Goal: Transaction & Acquisition: Purchase product/service

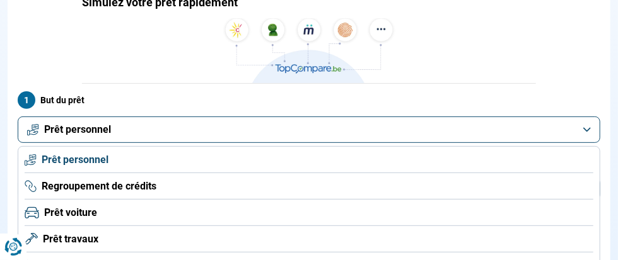
scroll to position [114, 0]
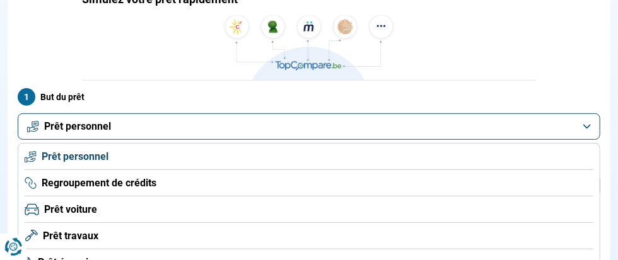
click at [588, 113] on button "Prêt personnel" at bounding box center [309, 126] width 582 height 26
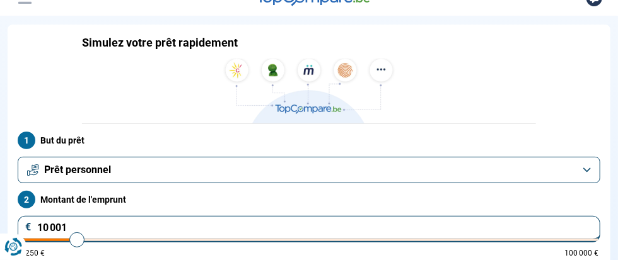
scroll to position [61, 0]
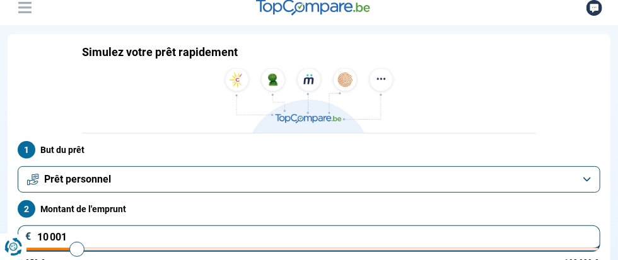
click at [580, 166] on button "Prêt personnel" at bounding box center [309, 179] width 582 height 26
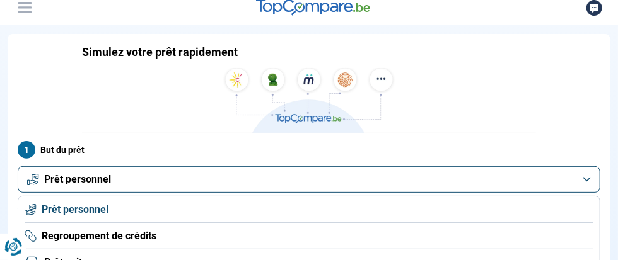
click at [156, 229] on span "Regroupement de crédits" at bounding box center [99, 236] width 115 height 14
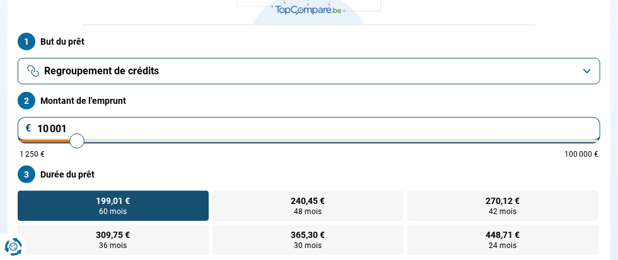
scroll to position [204, 0]
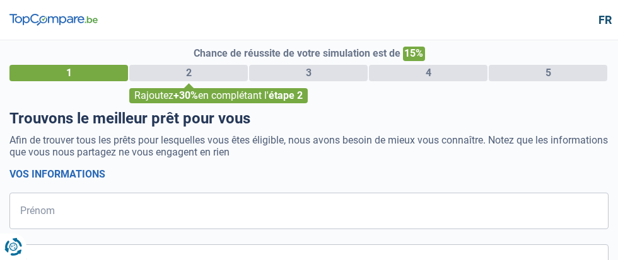
select select "32"
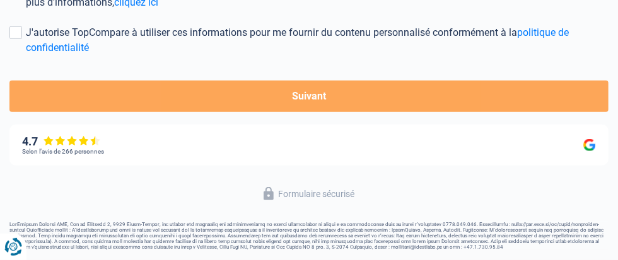
scroll to position [484, 0]
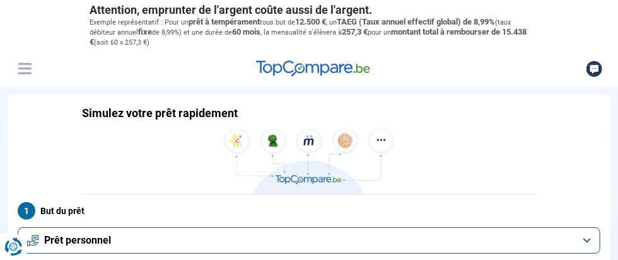
click at [0, 0] on link "Prêt personnel" at bounding box center [0, 0] width 0 height 0
type input "12 250"
type input "12250"
type input "12 500"
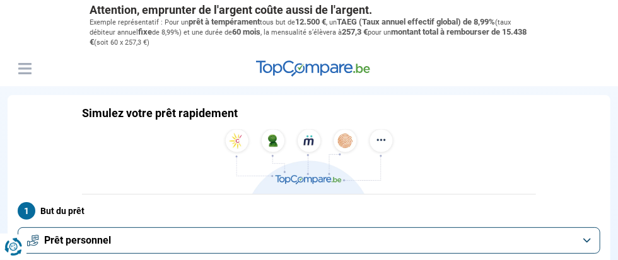
type input "12500"
type input "12 750"
type input "12750"
type input "13 000"
type input "13000"
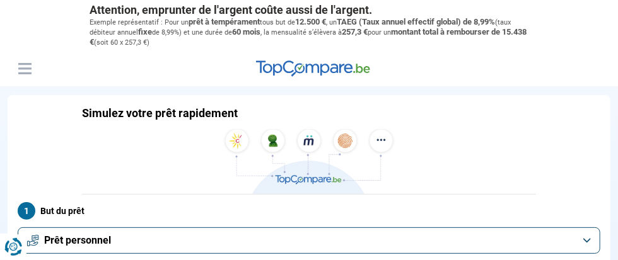
type input "13 500"
type input "13500"
type input "14 000"
type input "14000"
type input "14 250"
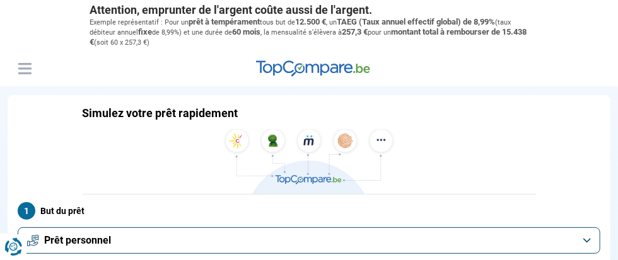
type input "14250"
type input "14 500"
type input "14500"
type input "14 750"
type input "14750"
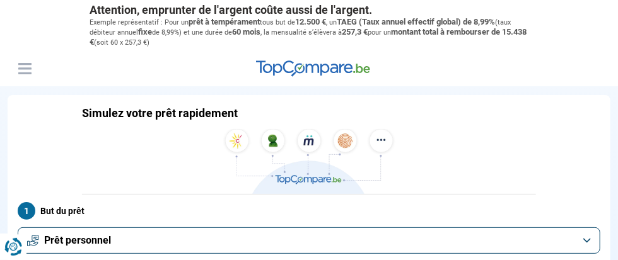
type input "15 000"
type input "15000"
type input "15 250"
type input "15250"
type input "15 000"
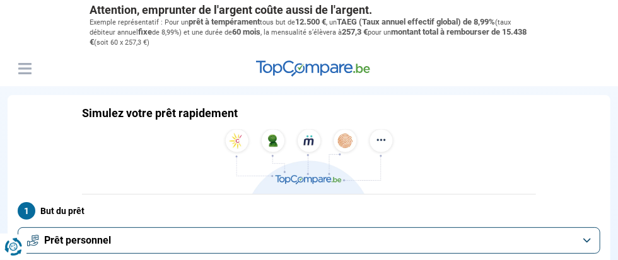
type input "15000"
type input "14 750"
type input "14750"
type input "13 500"
type input "13500"
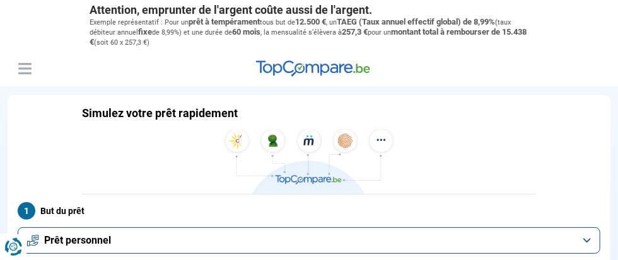
type input "12 500"
type input "12500"
type input "12 250"
type input "12250"
type input "12 000"
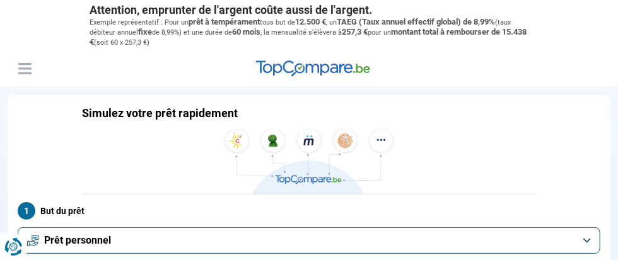
type input "12000"
type input "11 250"
type input "11250"
type input "11 000"
type input "11000"
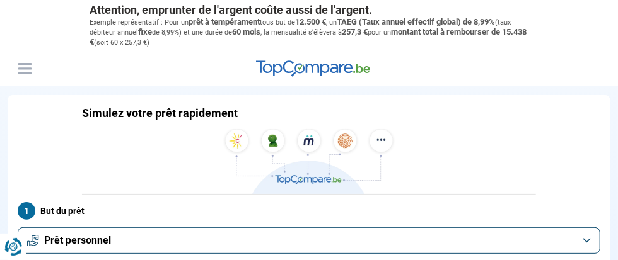
type input "10 750"
type input "10750"
type input "10 500"
type input "10500"
type input "10 250"
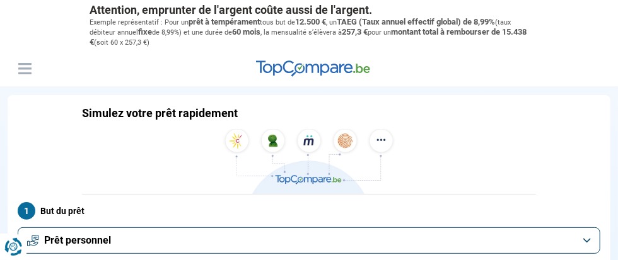
type input "10250"
type input "10 000"
type input "10000"
type input "9 250"
type input "9250"
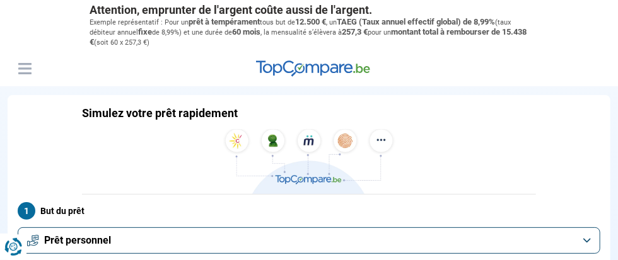
type input "9 000"
type input "9000"
type input "8 750"
type input "8750"
type input "8 500"
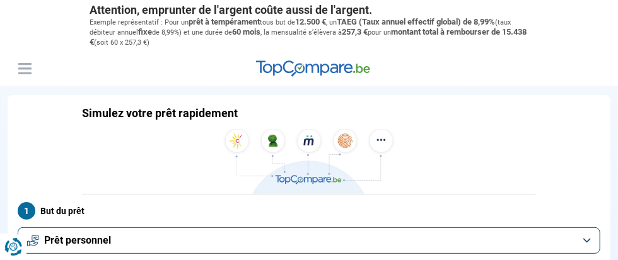
type input "8500"
type input "8 250"
type input "8250"
type input "8 000"
type input "8000"
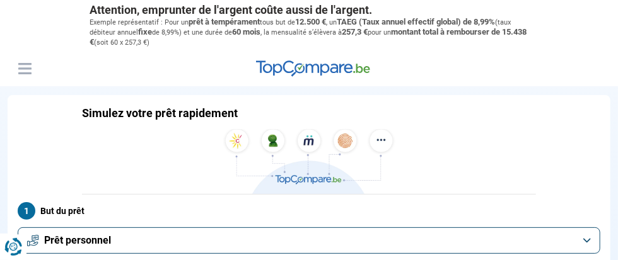
type input "7 750"
type input "7750"
type input "7 250"
type input "7250"
type input "7 000"
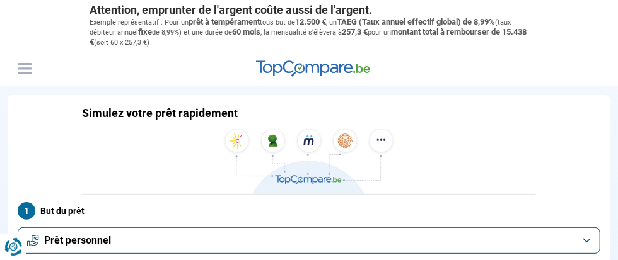
type input "7000"
type input "6 750"
type input "6750"
type input "6 500"
type input "6500"
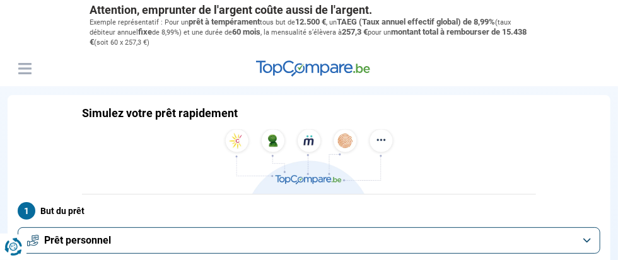
type input "6 250"
type input "6250"
type input "6 000"
type input "6000"
type input "5 750"
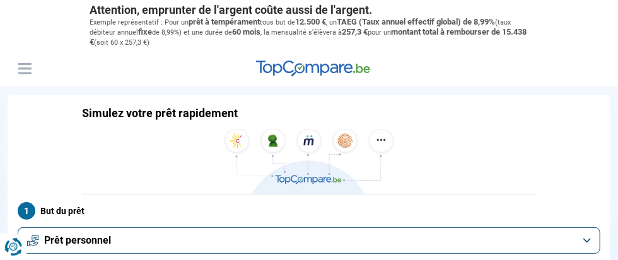
type input "5750"
type input "6 000"
type input "6000"
type input "6 250"
type input "6250"
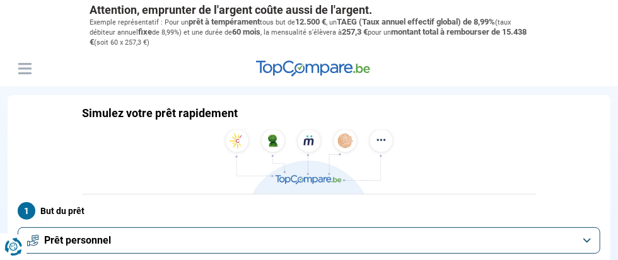
type input "6 500"
type input "6500"
type input "6 750"
type input "6750"
type input "7 000"
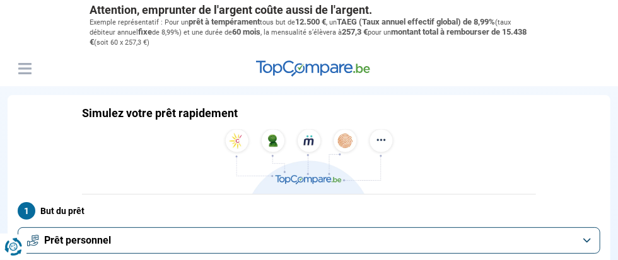
type input "7000"
type input "7 250"
type input "7250"
type input "7 750"
type input "7750"
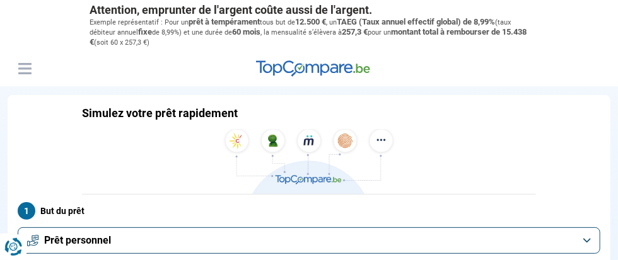
type input "8 000"
type input "8000"
type input "8 250"
type input "8250"
type input "8 000"
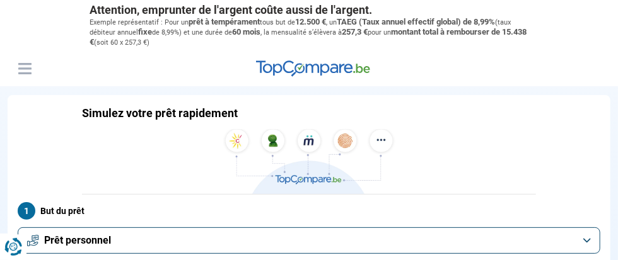
type input "8000"
type input "7 750"
type input "7750"
type input "7 250"
type input "7250"
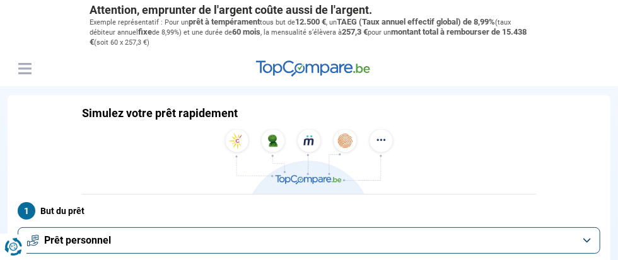
type input "7 000"
type input "7000"
type input "7 250"
type input "7250"
type input "7 750"
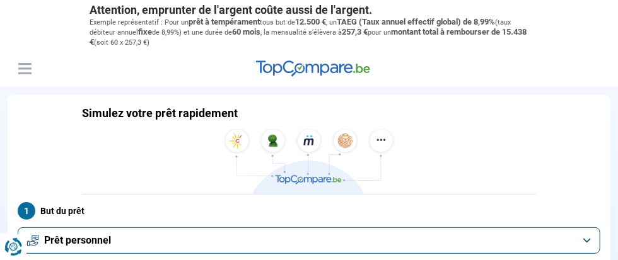
type input "7750"
type input "8 000"
type input "8000"
type input "8 250"
type input "8250"
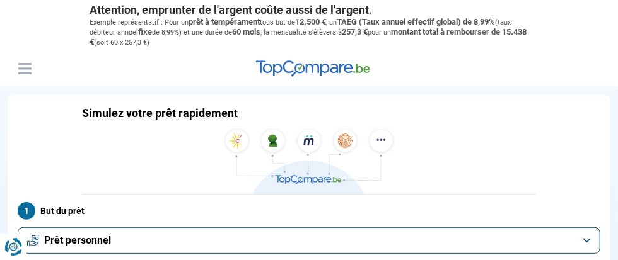
type input "8 000"
type input "8000"
type input "7 750"
type input "7750"
type input "8 000"
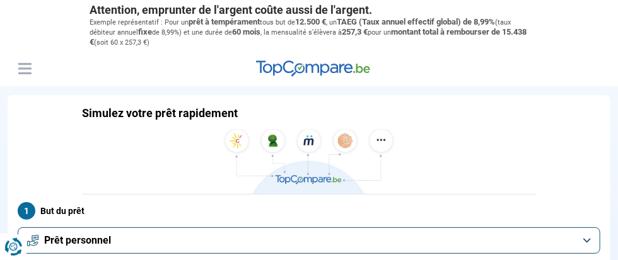
type input "8000"
type input "8 250"
type input "8250"
type input "8 500"
type input "8500"
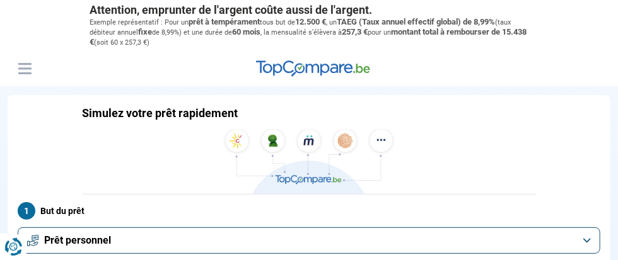
type input "8 250"
type input "8250"
type input "8 000"
type input "8000"
type input "7 750"
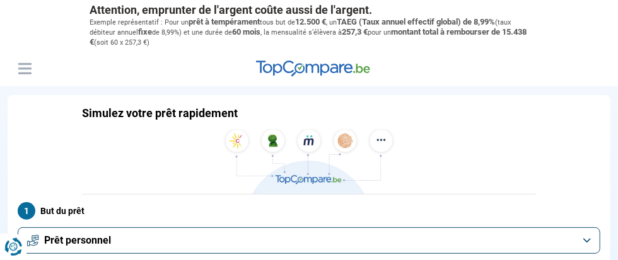
type input "7750"
type input "8 000"
drag, startPoint x: 353, startPoint y: 178, endPoint x: 347, endPoint y: 177, distance: 6.3
type input "8000"
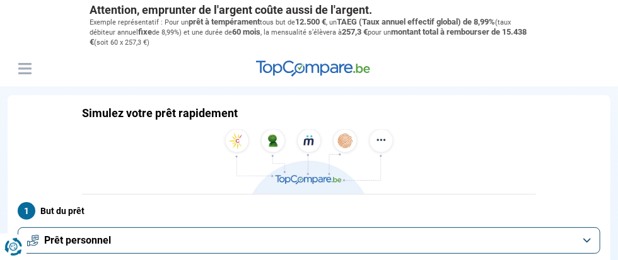
radio input "true"
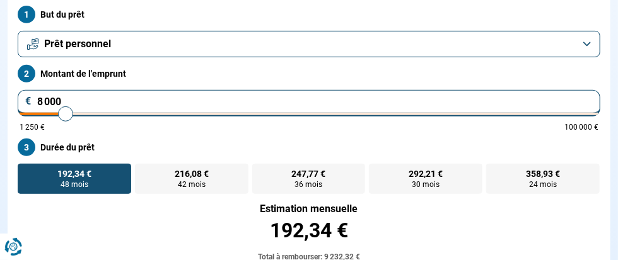
scroll to position [204, 0]
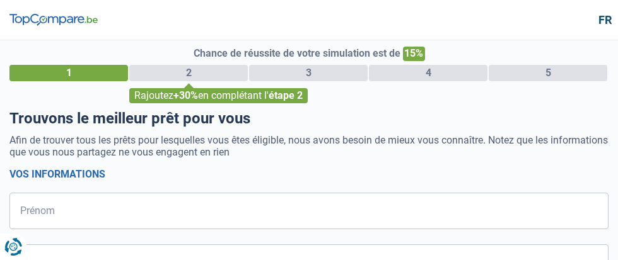
select select "32"
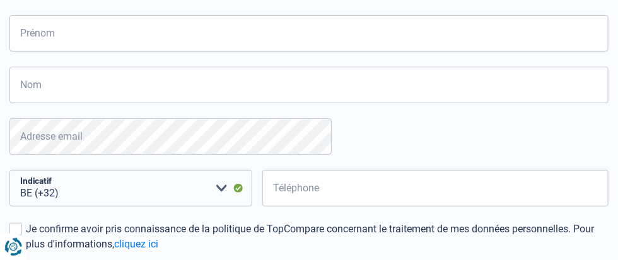
scroll to position [183, 0]
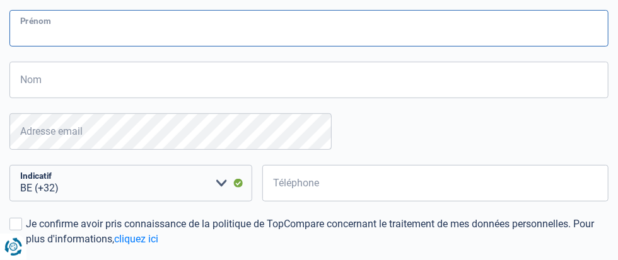
click at [71, 47] on input "Prénom" at bounding box center [308, 28] width 599 height 37
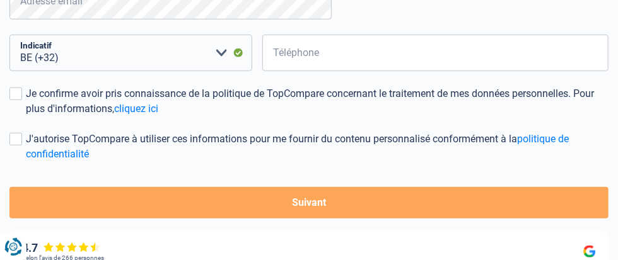
scroll to position [321, 0]
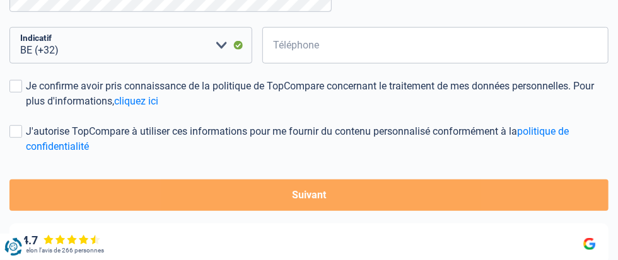
type input "[PERSON_NAME]"
type input "DARDENNE"
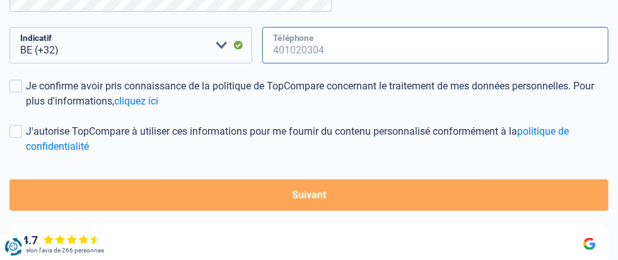
type input "496716507"
click at [22, 93] on span at bounding box center [15, 86] width 13 height 13
click at [26, 109] on input "Je confirme avoir pris connaissance de la politique de TopCompare concernant le…" at bounding box center [26, 109] width 0 height 0
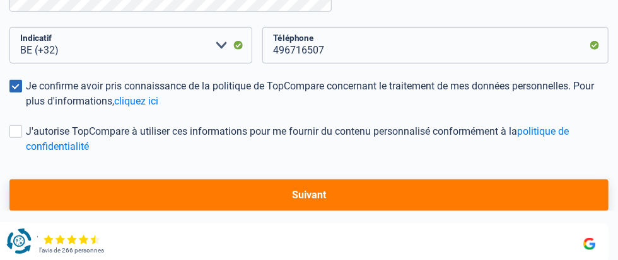
click at [23, 236] on icon "Renew consent" at bounding box center [18, 241] width 25 height 25
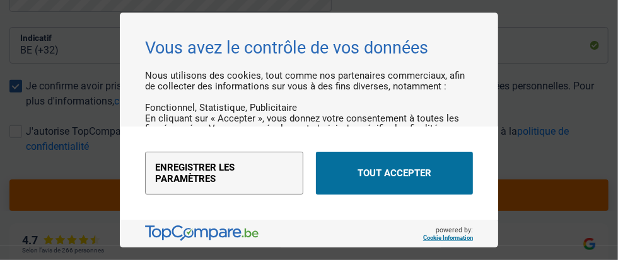
scroll to position [0, 0]
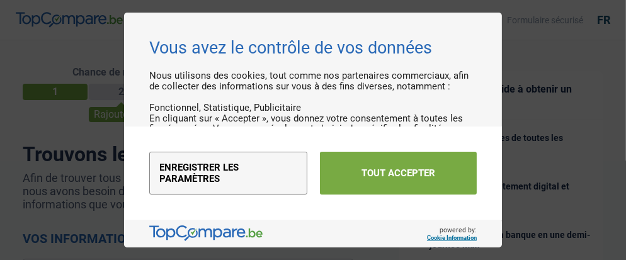
click at [358, 177] on button "Tout accepter" at bounding box center [398, 173] width 157 height 43
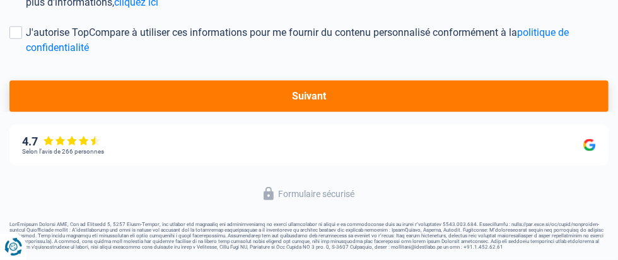
scroll to position [435, 0]
click at [22, 39] on span at bounding box center [15, 32] width 13 height 13
click at [26, 55] on input "J'autorise TopCompare à utiliser ces informations pour me fournir du contenu pe…" at bounding box center [26, 55] width 0 height 0
click at [303, 112] on button "Suivant" at bounding box center [308, 97] width 599 height 32
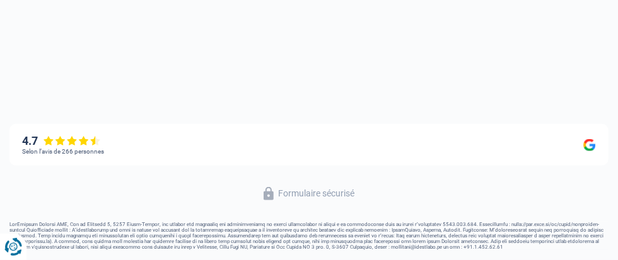
scroll to position [39, 0]
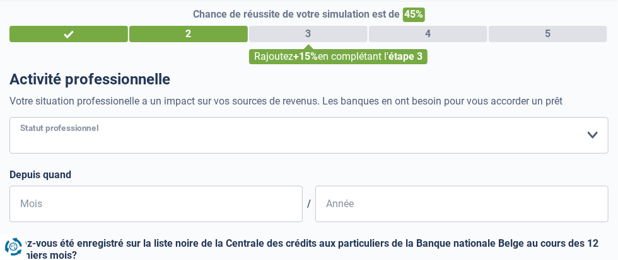
click at [330, 154] on select "Ouvrier Employé privé Employé public Invalide Indépendant Pensionné Chômeur Mut…" at bounding box center [308, 135] width 599 height 37
select select "retired"
click at [23, 154] on select "Ouvrier Employé privé Employé public Invalide Indépendant Pensionné Chômeur Mut…" at bounding box center [308, 135] width 599 height 37
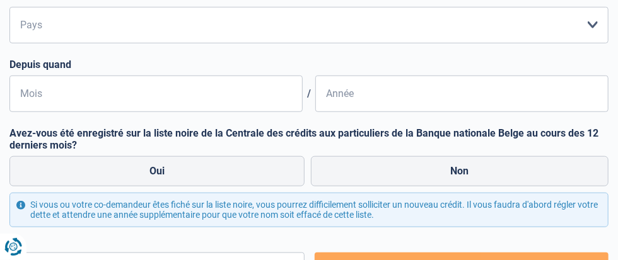
scroll to position [360, 0]
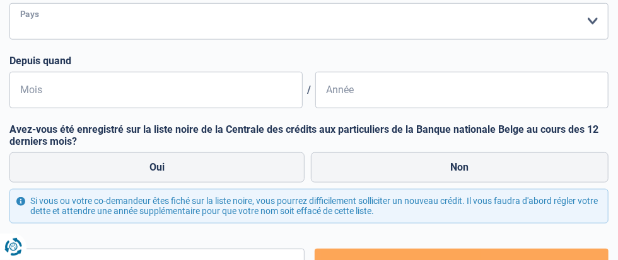
click at [329, 40] on select "Belgique Luxembourg Veuillez sélectionner une option" at bounding box center [308, 21] width 599 height 37
select select "BE"
click at [23, 40] on select "Belgique Luxembourg Veuillez sélectionner une option" at bounding box center [308, 21] width 599 height 37
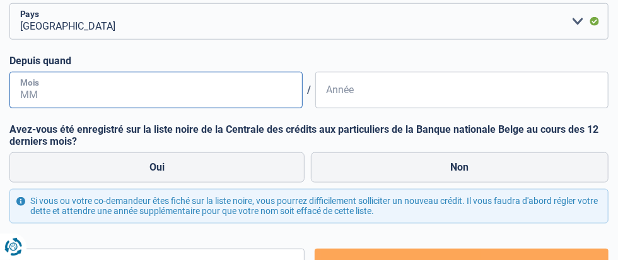
click at [126, 108] on input "Mois" at bounding box center [155, 90] width 293 height 37
type input "3"
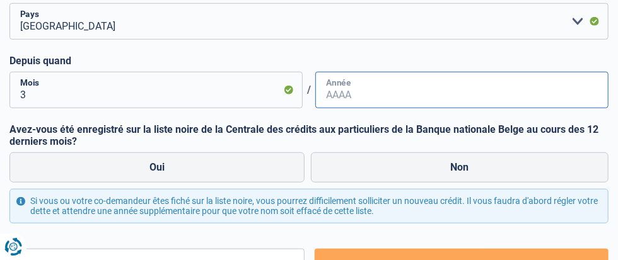
click at [315, 108] on input "Année" at bounding box center [461, 90] width 293 height 37
type input "2023"
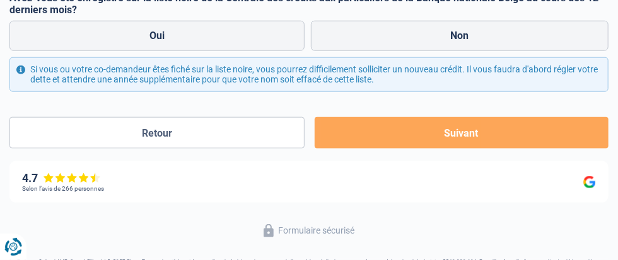
scroll to position [497, 0]
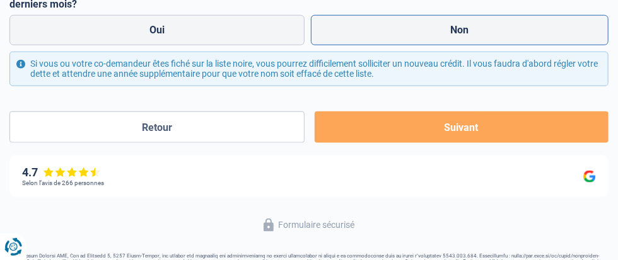
click at [321, 45] on label "Non" at bounding box center [460, 30] width 298 height 30
click at [321, 45] on input "Non" at bounding box center [460, 30] width 298 height 30
radio input "true"
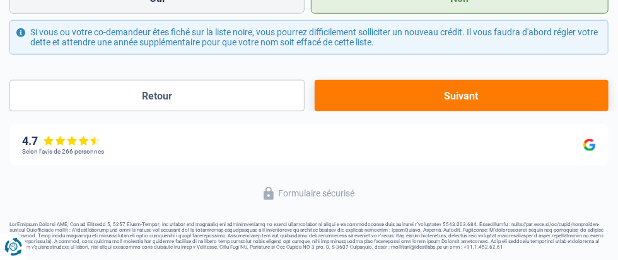
scroll to position [596, 0]
click at [318, 112] on button "Suivant" at bounding box center [461, 96] width 294 height 32
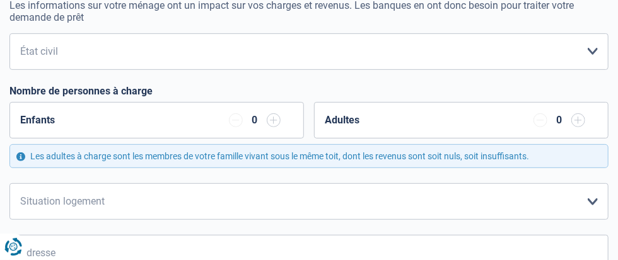
scroll to position [137, 0]
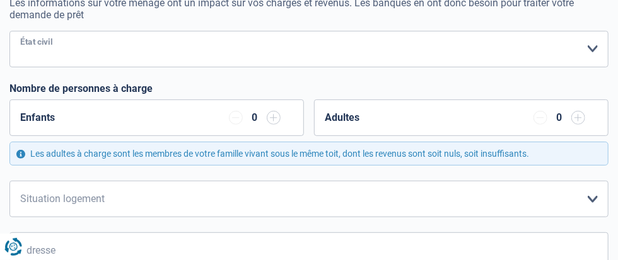
click at [325, 67] on select "Célibataire Marié(e) Cohabitant(e) légal(e) Divorcé(e) Veuf(ve) Séparé (de fait…" at bounding box center [308, 49] width 599 height 37
select select "married"
click at [23, 67] on select "Célibataire Marié(e) Cohabitant(e) légal(e) Divorcé(e) Veuf(ve) Séparé (de fait…" at bounding box center [308, 49] width 599 height 37
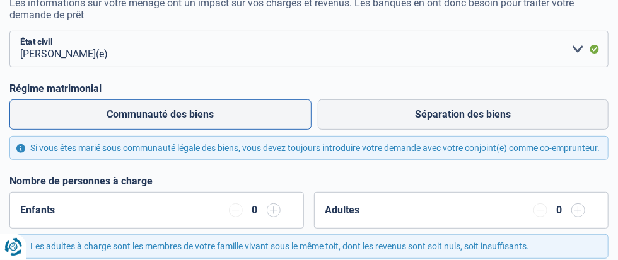
click at [120, 130] on label "Communauté des biens" at bounding box center [160, 115] width 302 height 30
click at [120, 130] on input "Communauté des biens" at bounding box center [160, 115] width 302 height 30
radio input "true"
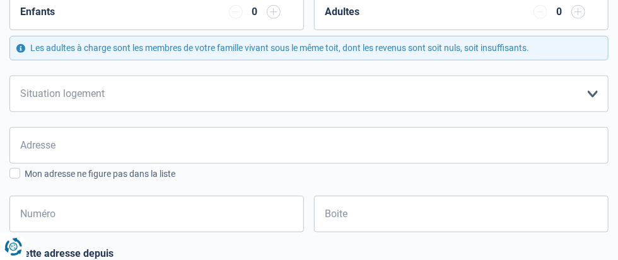
scroll to position [343, 0]
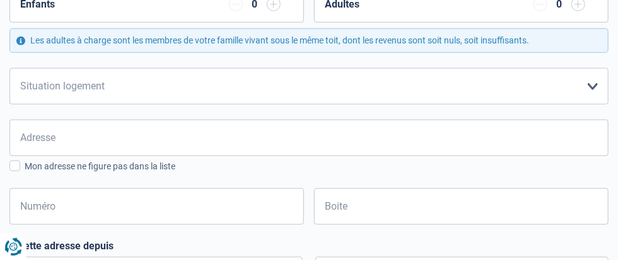
click at [159, 23] on div "Enfants 0" at bounding box center [156, 4] width 294 height 37
click at [314, 23] on div "Adultes 0" at bounding box center [461, 4] width 294 height 37
click at [327, 105] on select "Locataire Propriétaire avec prêt hypothécaire Propriétaire sans prêt hypothécai…" at bounding box center [308, 86] width 599 height 37
select select "ownerWithoutMortgage"
click at [23, 105] on select "Locataire Propriétaire avec prêt hypothécaire Propriétaire sans prêt hypothécai…" at bounding box center [308, 86] width 599 height 37
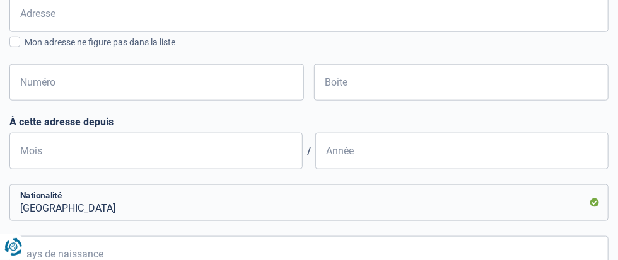
scroll to position [481, 0]
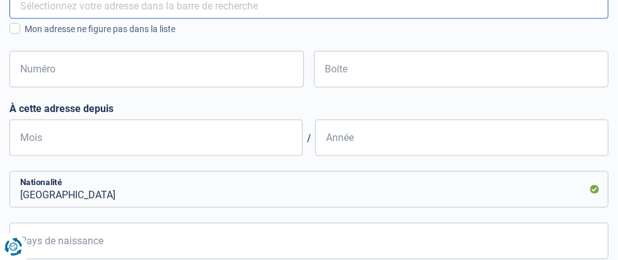
click at [132, 19] on input "Adresse" at bounding box center [308, 0] width 599 height 37
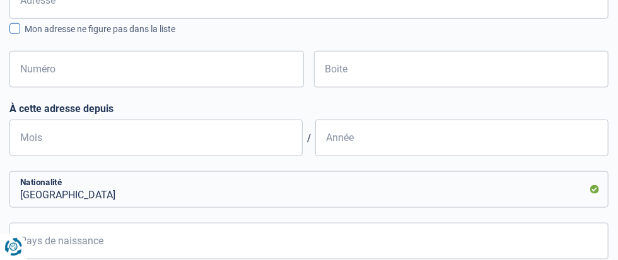
click at [20, 34] on span at bounding box center [14, 28] width 11 height 11
click at [25, 36] on input "Mon adresse ne figure pas dans la liste" at bounding box center [25, 36] width 0 height 0
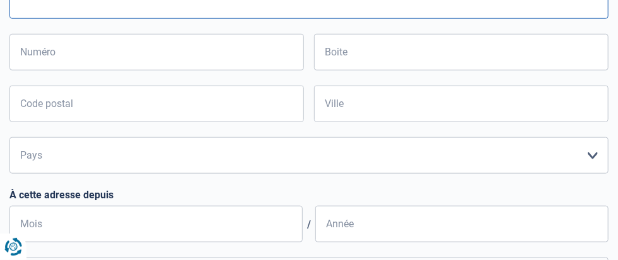
click at [64, 19] on input "Rue" at bounding box center [308, 0] width 599 height 37
type input "DU CORBEAU,"
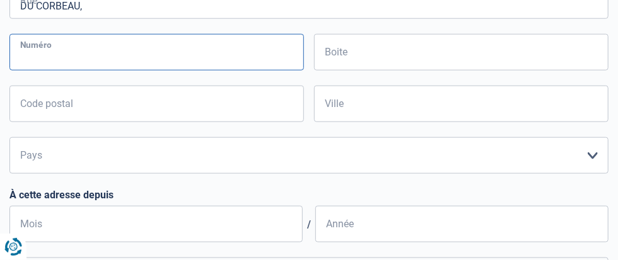
type input "27"
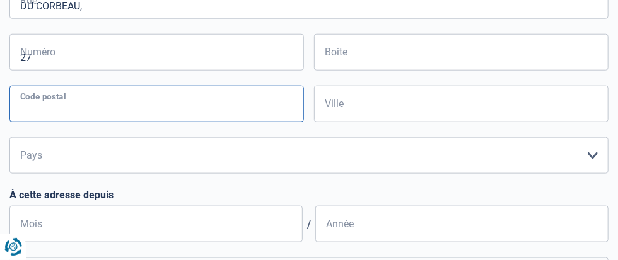
type input "4100"
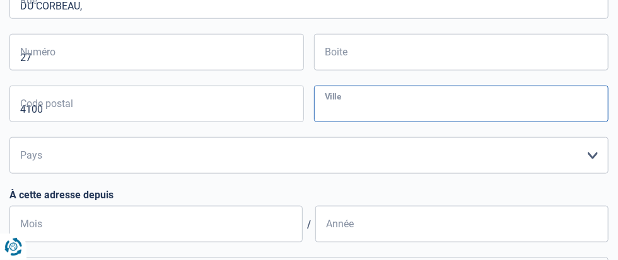
type input "SERAING"
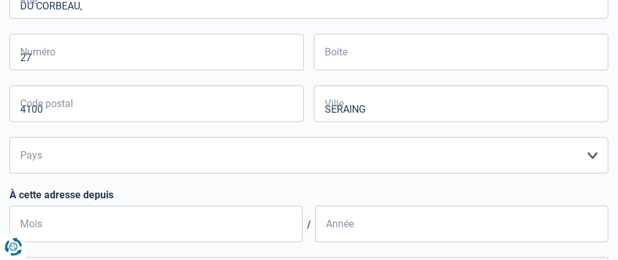
type input "SERAING"
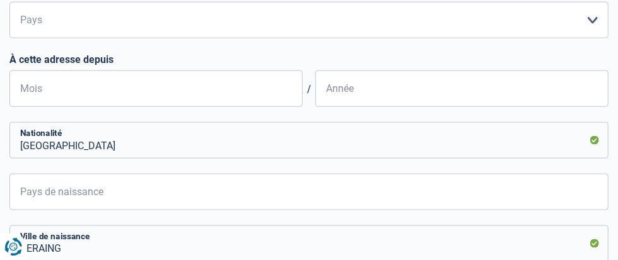
scroll to position [641, 0]
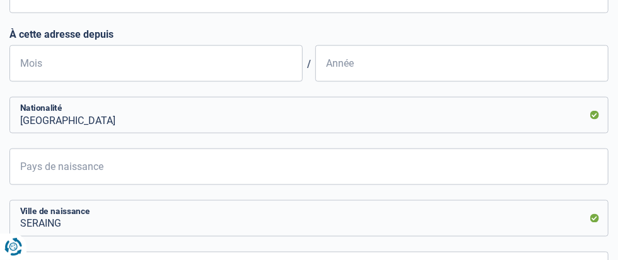
select select "BE"
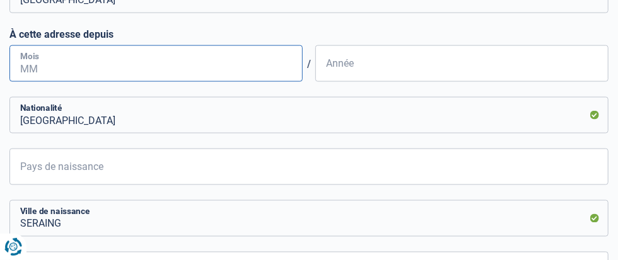
click at [126, 82] on input "Mois" at bounding box center [155, 63] width 293 height 37
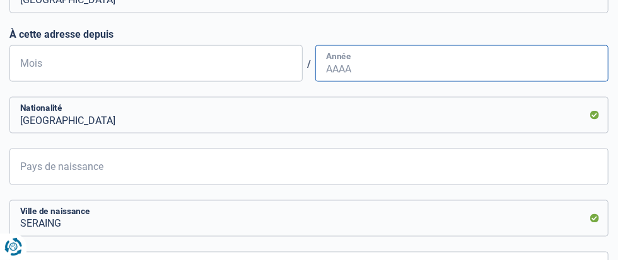
type input "03"
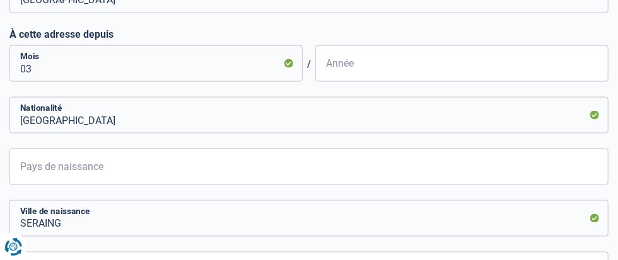
click at [315, 82] on input "Année" at bounding box center [461, 63] width 293 height 37
type input "1981"
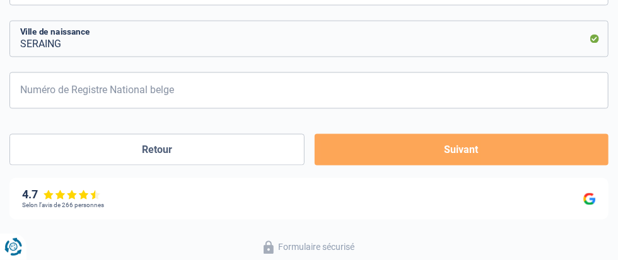
scroll to position [848, 0]
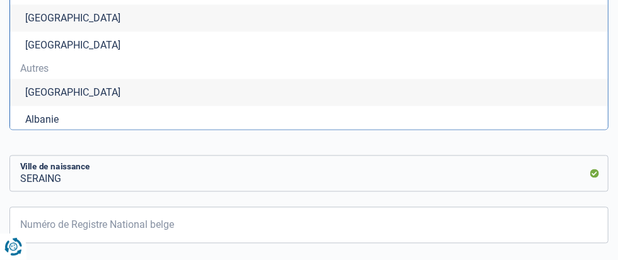
type input "Belgique"
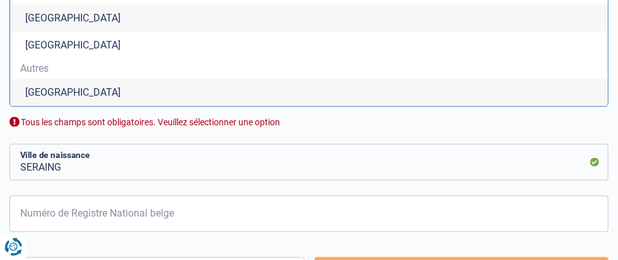
type input "Belgique"
click at [86, 32] on li "Belgique" at bounding box center [308, 18] width 597 height 27
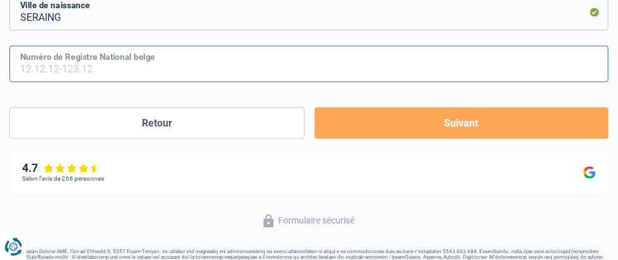
click at [301, 83] on input "Numéro de Registre National belge" at bounding box center [308, 64] width 599 height 37
click at [297, 83] on input "Numéro de Registre National belge" at bounding box center [308, 64] width 599 height 37
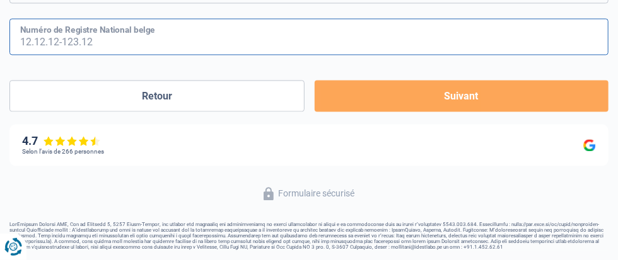
scroll to position [932, 0]
click at [155, 55] on input "Numéro de Registre National belge" at bounding box center [308, 36] width 599 height 37
type input "60.04.25-017.36"
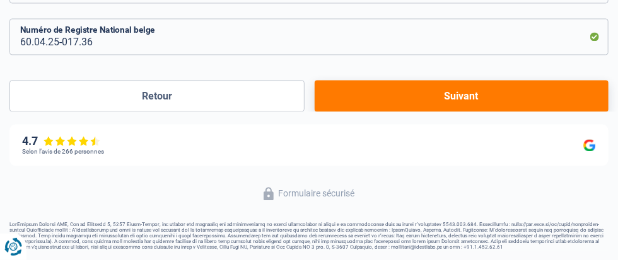
click at [314, 112] on button "Suivant" at bounding box center [461, 96] width 294 height 32
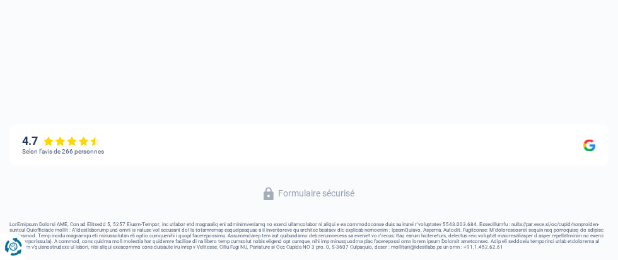
select select "pension"
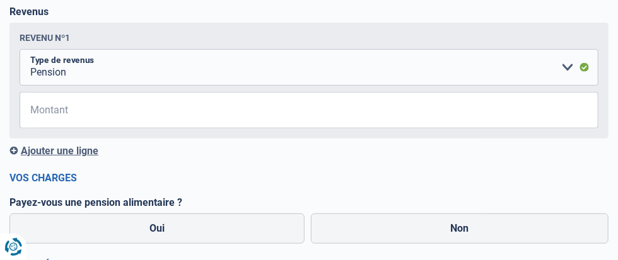
scroll to position [198, 0]
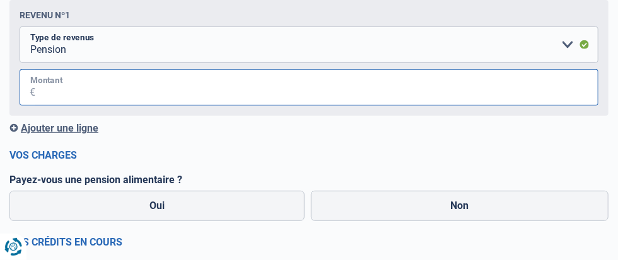
click at [297, 106] on input "Montant" at bounding box center [316, 87] width 563 height 37
type input "2.087"
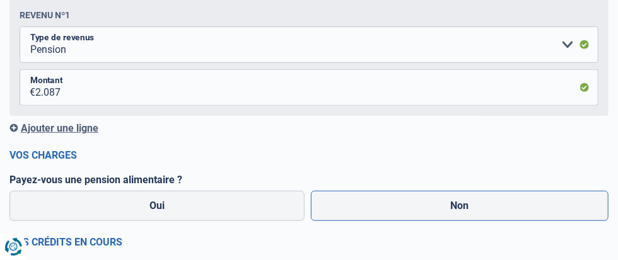
click at [311, 221] on label "Non" at bounding box center [460, 206] width 298 height 30
click at [311, 221] on input "Non" at bounding box center [460, 206] width 298 height 30
radio input "true"
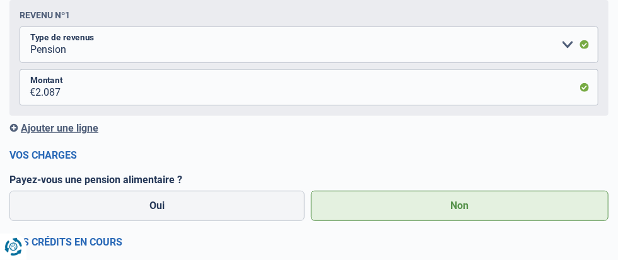
drag, startPoint x: 268, startPoint y: 233, endPoint x: 527, endPoint y: 222, distance: 259.8
click at [527, 222] on main "Chance de réussite de votre simulation est de 80% 1 2 3 4 5 Rajoutez +10% en co…" at bounding box center [309, 193] width 618 height 702
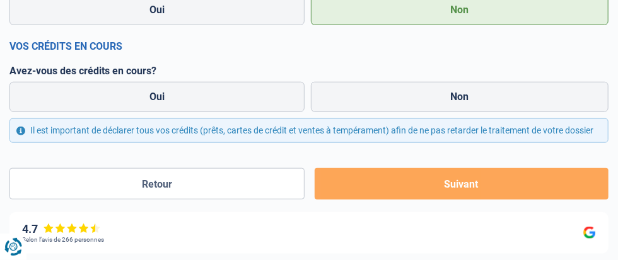
scroll to position [405, 0]
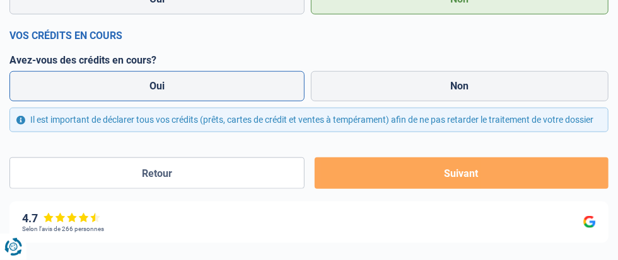
click at [110, 101] on label "Oui" at bounding box center [156, 86] width 295 height 30
click at [110, 101] on input "Oui" at bounding box center [156, 86] width 295 height 30
radio input "true"
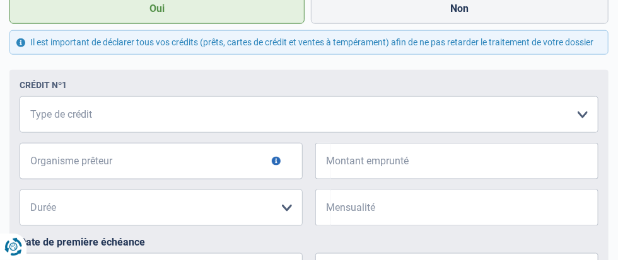
scroll to position [496, 0]
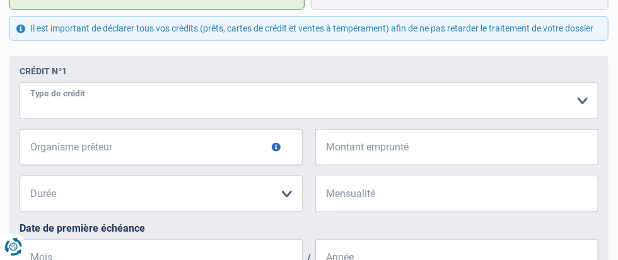
click at [221, 119] on select "Carte ou ouverture de crédit Prêt hypothécaire Vente à tempérament Prêt à tempé…" at bounding box center [309, 101] width 578 height 37
select select "personalLoan"
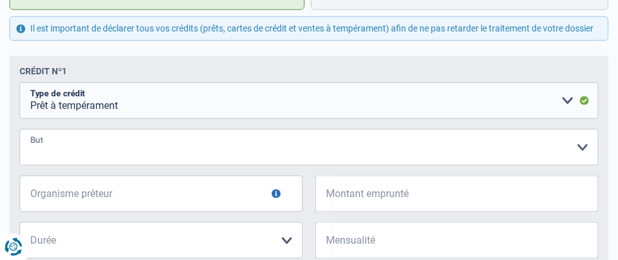
click at [233, 166] on select "Confort maison: meubles, textile, peinture, électroménager, outillage non-profe…" at bounding box center [309, 147] width 578 height 37
click at [187, 166] on select "Confort maison: meubles, textile, peinture, électroménager, outillage non-profe…" at bounding box center [309, 147] width 578 height 37
click at [318, 166] on select "Confort maison: meubles, textile, peinture, électroménager, outillage non-profe…" at bounding box center [309, 147] width 578 height 37
select select "other"
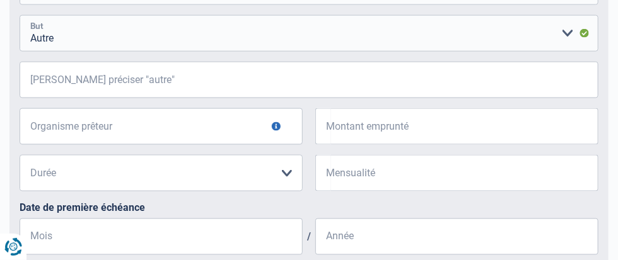
scroll to position [611, 0]
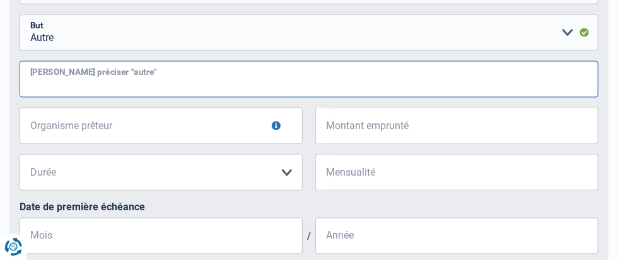
click at [62, 98] on input "Veuillez préciser "autre"" at bounding box center [309, 79] width 578 height 37
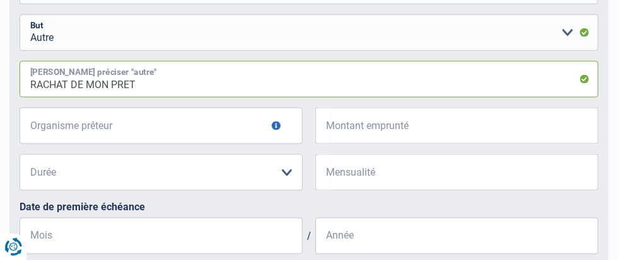
type input "RACHAT DE MON PRET"
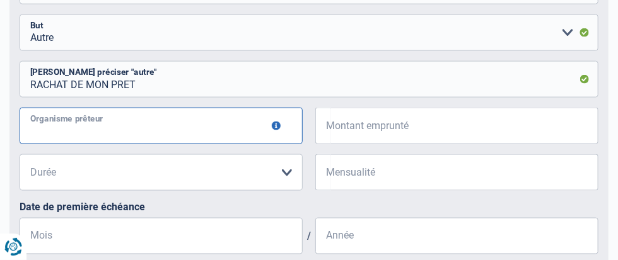
click at [99, 144] on input "Organisme prêteur" at bounding box center [161, 126] width 283 height 37
type input "ALPHA CREDIT"
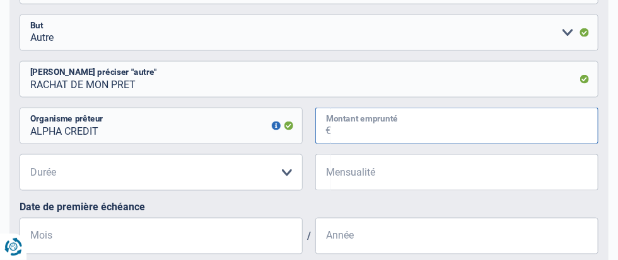
click at [331, 144] on input "Montant emprunté" at bounding box center [464, 126] width 267 height 37
type input "5.000"
click at [105, 191] on select "12 mois 18 mois 24 mois 30 mois 36 mois Veuillez sélectionner une option" at bounding box center [161, 172] width 283 height 37
select select "30"
click at [33, 191] on select "12 mois 18 mois 24 mois 30 mois 36 mois Veuillez sélectionner une option" at bounding box center [161, 172] width 283 height 37
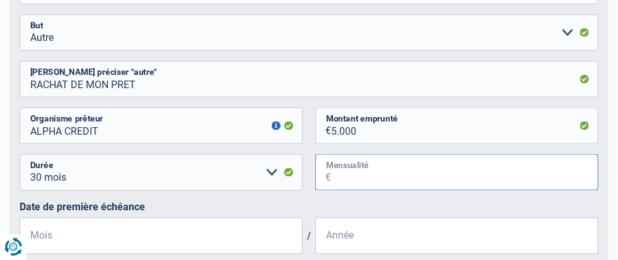
click at [331, 191] on input "Mensualité" at bounding box center [464, 172] width 267 height 37
type input "130"
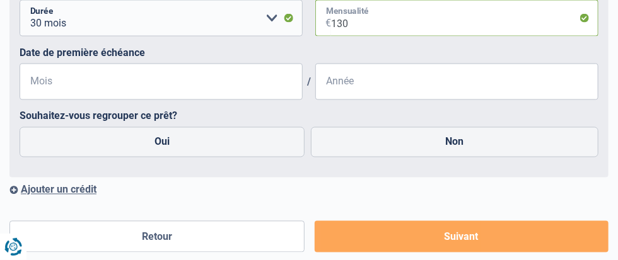
scroll to position [771, 0]
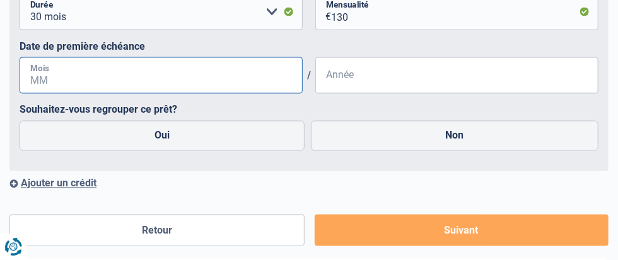
click at [110, 94] on input "Mois" at bounding box center [161, 75] width 283 height 37
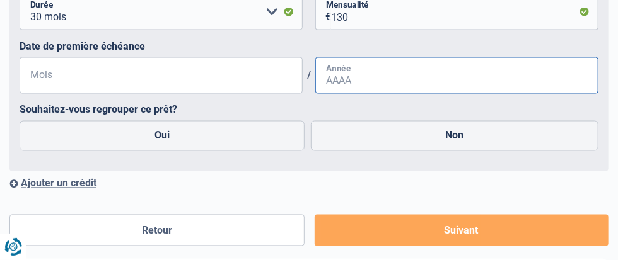
type input "08"
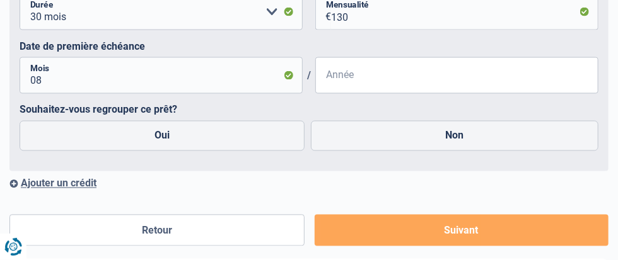
click at [315, 94] on input "Année" at bounding box center [456, 75] width 283 height 37
type input "2023"
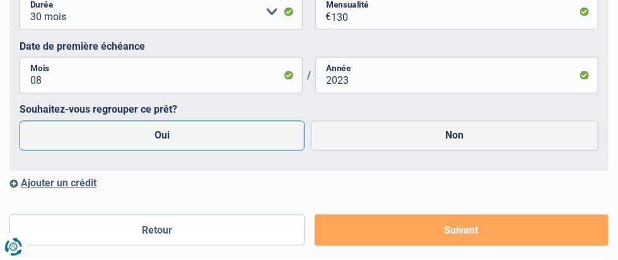
click at [118, 151] on label "Oui" at bounding box center [162, 136] width 285 height 30
click at [118, 151] on input "Oui" at bounding box center [162, 136] width 285 height 30
radio input "true"
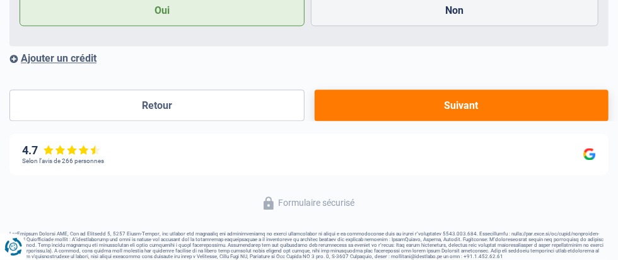
scroll to position [909, 0]
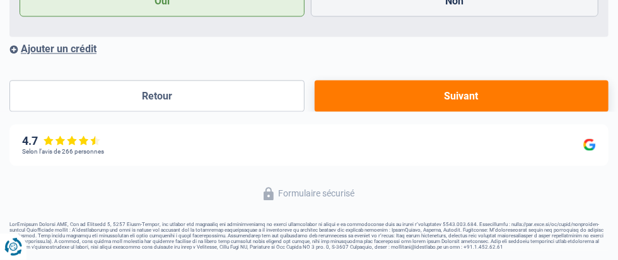
click at [320, 112] on button "Suivant" at bounding box center [461, 96] width 294 height 32
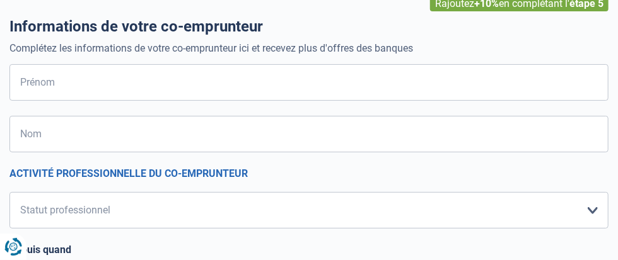
scroll to position [114, 0]
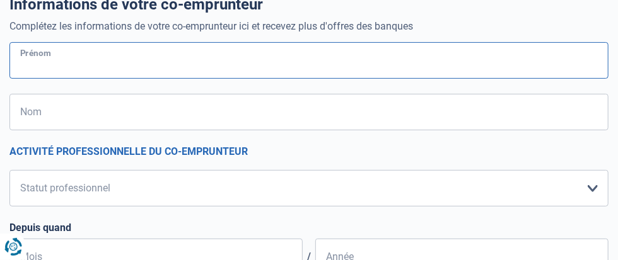
click at [67, 79] on input "Prénom" at bounding box center [308, 60] width 599 height 37
type input "B"
type input "YASMINE"
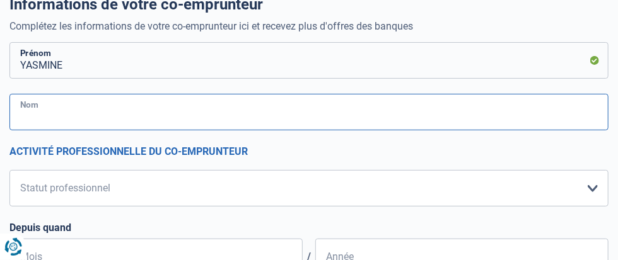
click at [68, 130] on input "Nom" at bounding box center [308, 112] width 599 height 37
type input "BELEKEBIR"
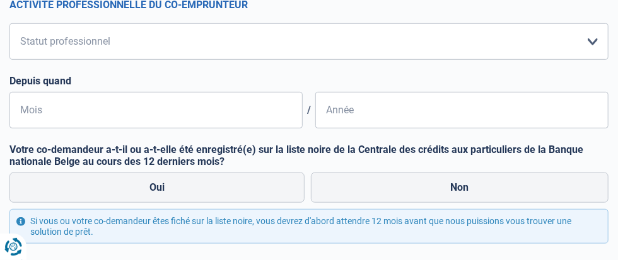
scroll to position [275, 0]
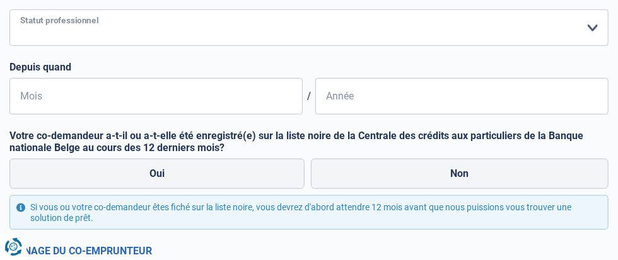
click at [331, 46] on select "Ouvrier Employé privé Employé public Invalide Indépendant Pensionné Chômeur Mut…" at bounding box center [308, 27] width 599 height 37
select select "retired"
click at [23, 46] on select "Ouvrier Employé privé Employé public Invalide Indépendant Pensionné Chômeur Mut…" at bounding box center [308, 27] width 599 height 37
select select "pension"
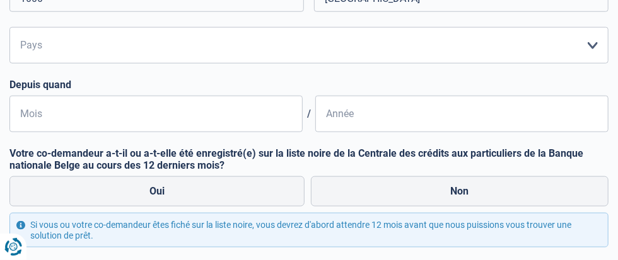
scroll to position [481, 0]
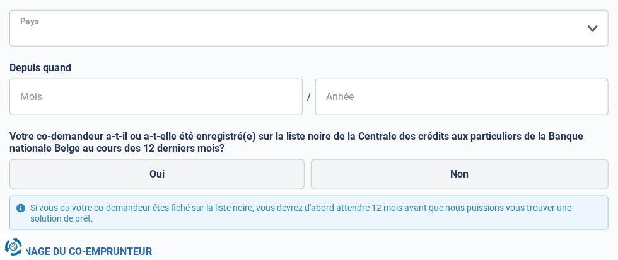
click at [323, 47] on select "Belgique Luxembourg Veuillez sélectionner une option" at bounding box center [308, 28] width 599 height 37
select select "BE"
click at [23, 47] on select "Belgique Luxembourg Veuillez sélectionner une option" at bounding box center [308, 28] width 599 height 37
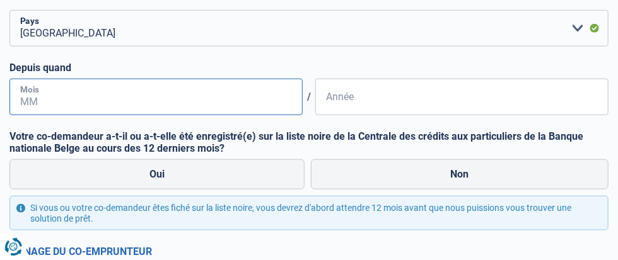
click at [119, 115] on input "Mois" at bounding box center [155, 97] width 293 height 37
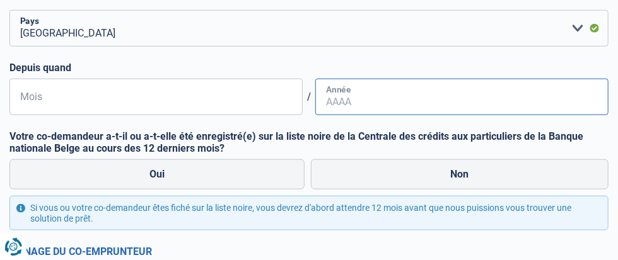
type input "08"
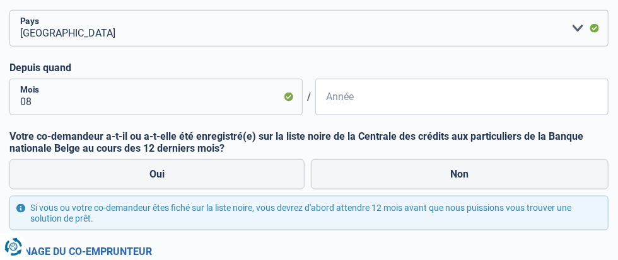
click at [315, 115] on input "Année" at bounding box center [461, 97] width 293 height 37
type input "2023"
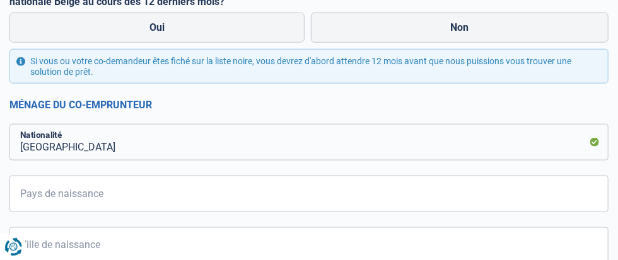
scroll to position [641, 0]
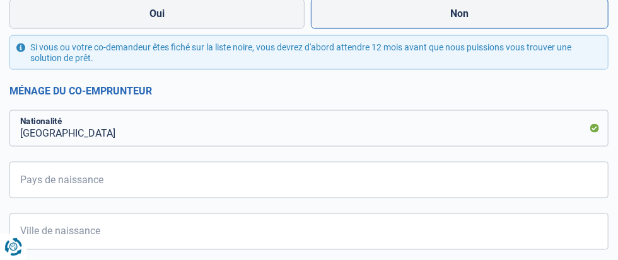
click at [311, 29] on label "Non" at bounding box center [460, 14] width 298 height 30
click at [311, 29] on input "Non" at bounding box center [460, 14] width 298 height 30
radio input "true"
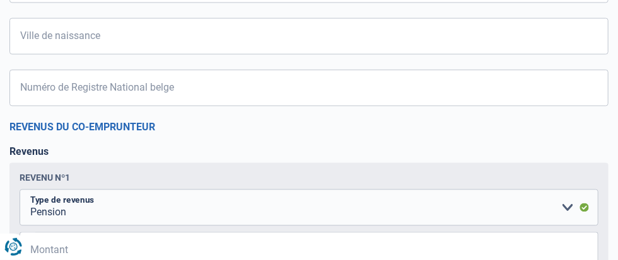
scroll to position [848, 0]
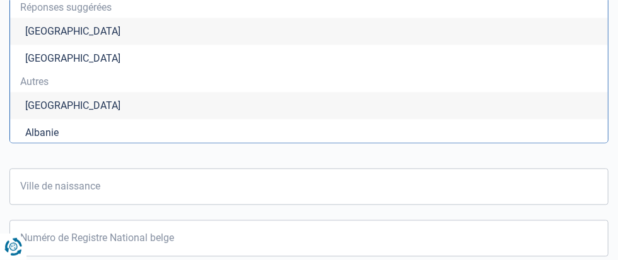
type input "Belgique"
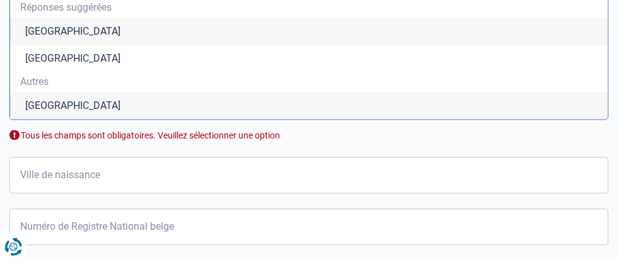
type input "Belgique"
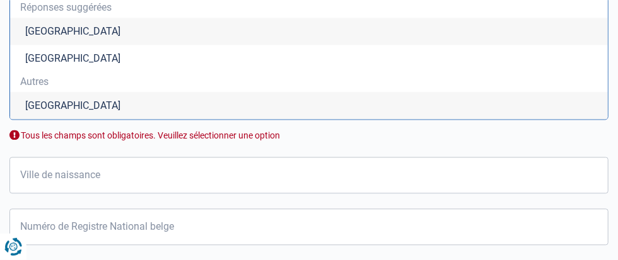
click at [43, 45] on li "Belgique" at bounding box center [308, 31] width 597 height 27
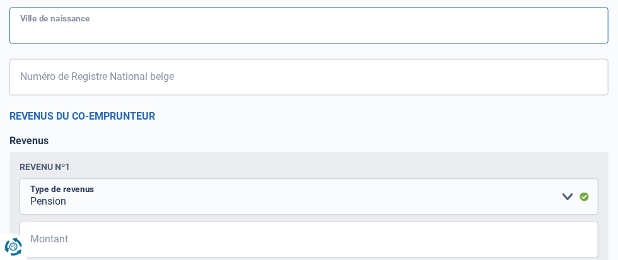
click at [60, 44] on input "Ville de naissance" at bounding box center [308, 26] width 599 height 37
type input "OUGREE"
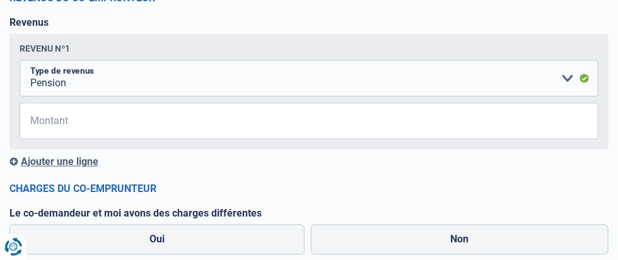
scroll to position [975, 0]
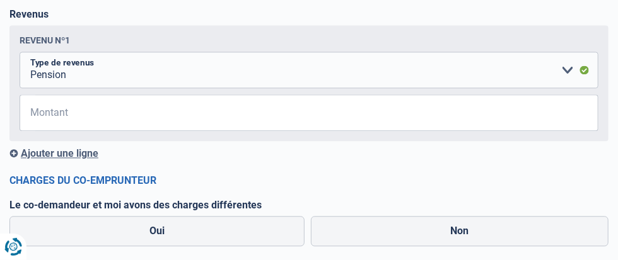
type input "59.11.08-014.92"
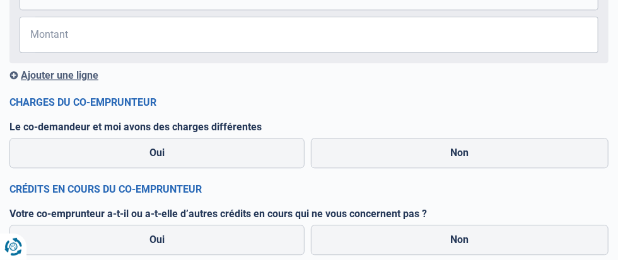
scroll to position [1067, 0]
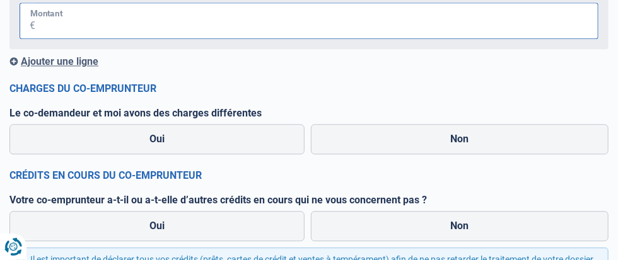
click at [289, 39] on input "Montant" at bounding box center [316, 21] width 563 height 37
type input "1.662"
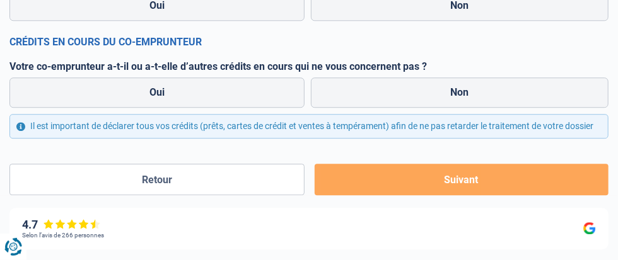
scroll to position [1204, 0]
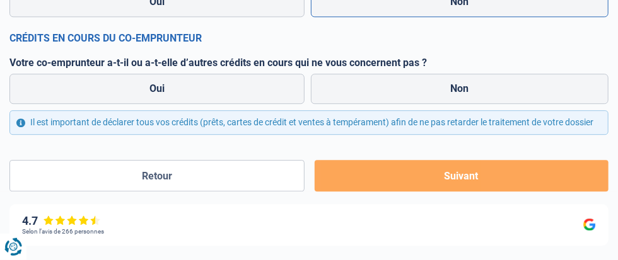
click at [311, 17] on label "Non" at bounding box center [460, 2] width 298 height 30
click at [311, 17] on input "Non" at bounding box center [460, 2] width 298 height 30
radio input "true"
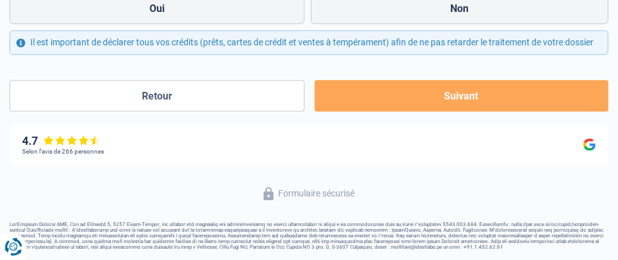
scroll to position [1319, 0]
click at [311, 24] on label "Non" at bounding box center [460, 9] width 298 height 30
click at [311, 24] on input "Non" at bounding box center [460, 9] width 298 height 30
radio input "true"
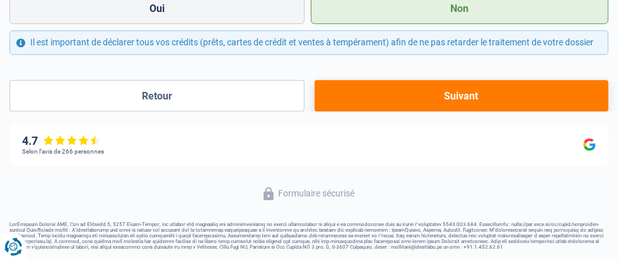
click at [314, 112] on button "Suivant" at bounding box center [461, 96] width 294 height 32
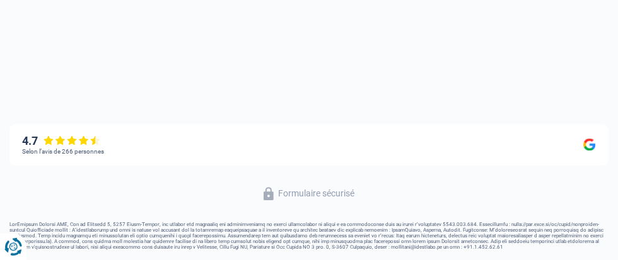
select select "refinancing"
select select "24"
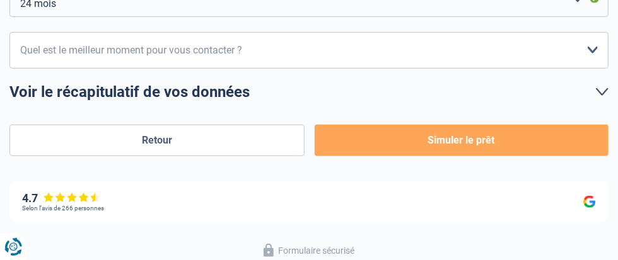
scroll to position [343, 0]
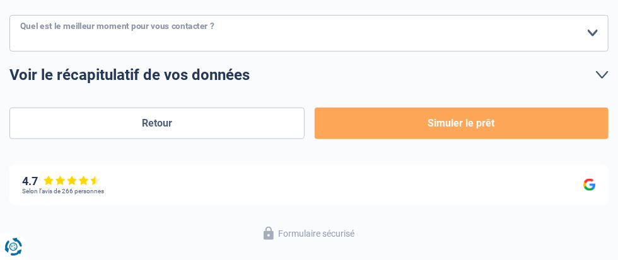
click at [327, 52] on select "10h-12h 12h-14h 14h-16h 16h-18h Veuillez sélectionner une option" at bounding box center [308, 33] width 599 height 37
select select "12-14"
click at [23, 52] on select "10h-12h 12h-14h 14h-16h 16h-18h Veuillez sélectionner une option" at bounding box center [308, 33] width 599 height 37
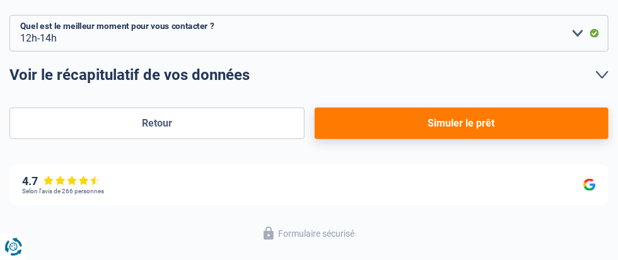
click at [321, 139] on button "Simuler le prêt" at bounding box center [461, 124] width 294 height 32
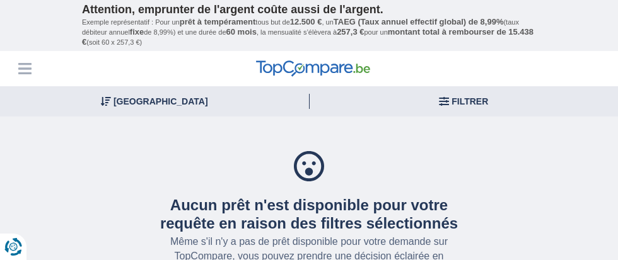
select select
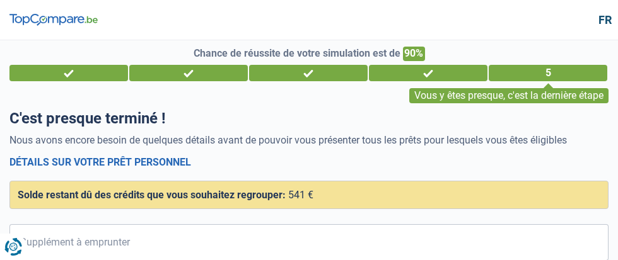
select select "refinancing"
select select "24"
select select "12-14"
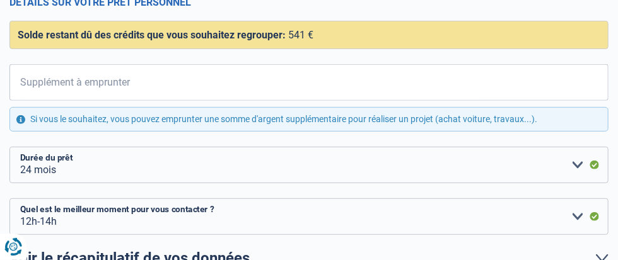
scroll to position [161, 0]
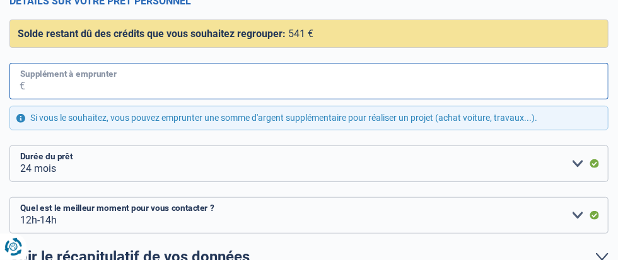
click at [69, 100] on input "Supplément à emprunter" at bounding box center [316, 81] width 583 height 37
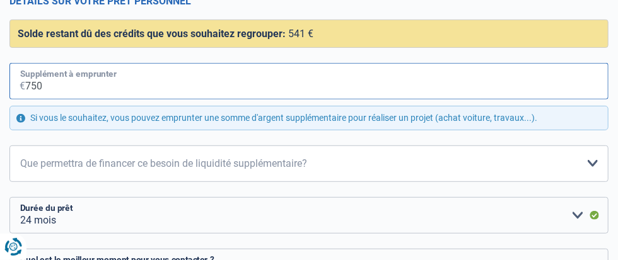
type input "7.500"
select select "48"
type input "750"
select select "24"
type input "0"
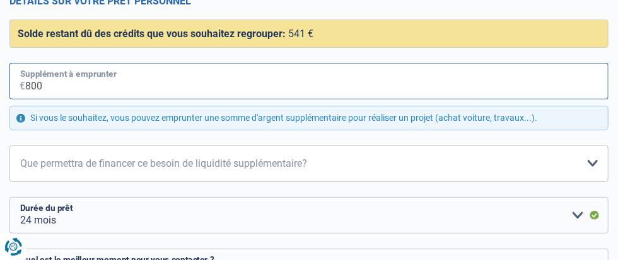
type input "8.000"
select select "48"
type input "8.000"
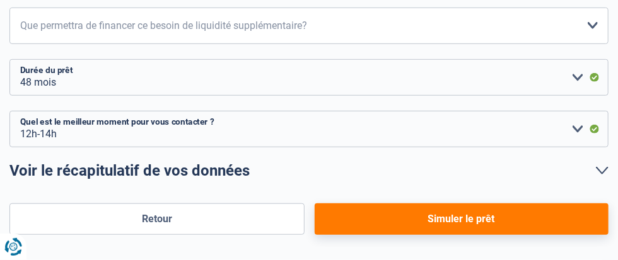
scroll to position [322, 0]
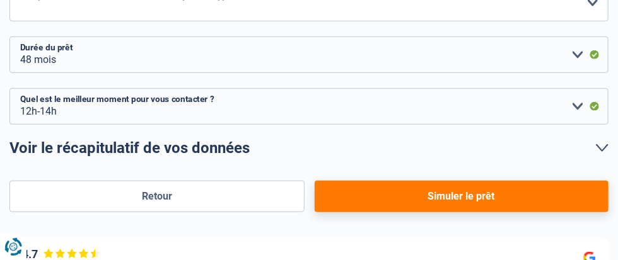
click at [324, 21] on select "Confort maison: meubles, textile, peinture, électroménager, outillage non-profe…" at bounding box center [308, 3] width 599 height 37
select select "household"
click at [23, 21] on select "Confort maison: meubles, textile, peinture, électroménager, outillage non-profe…" at bounding box center [308, 3] width 599 height 37
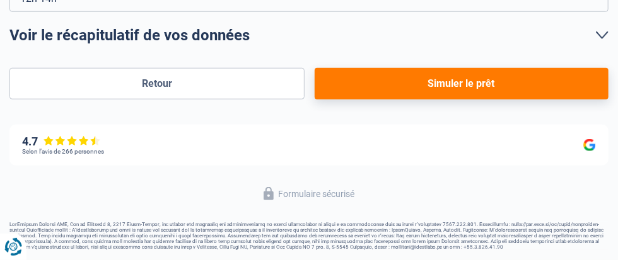
scroll to position [489, 0]
click at [328, 100] on button "Simuler le prêt" at bounding box center [461, 84] width 294 height 32
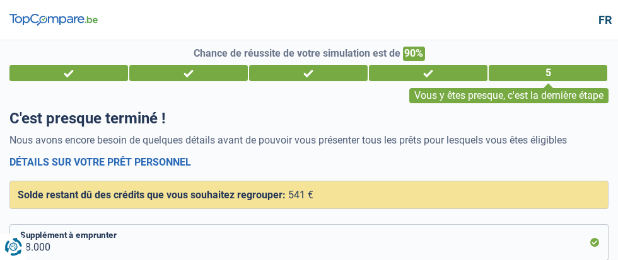
select select "refinancing"
select select "household"
select select "48"
select select "12-14"
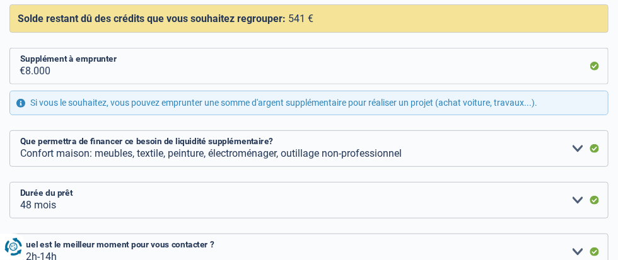
scroll to position [183, 0]
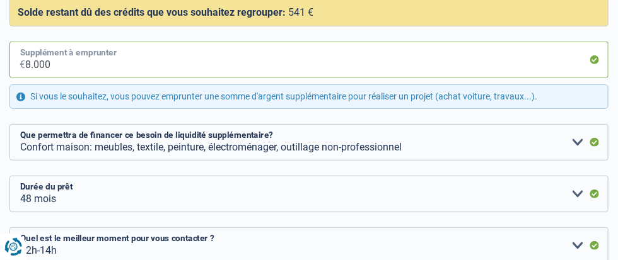
click at [67, 78] on input "8.000" at bounding box center [316, 60] width 583 height 37
type input "800"
select select "24"
type input "0"
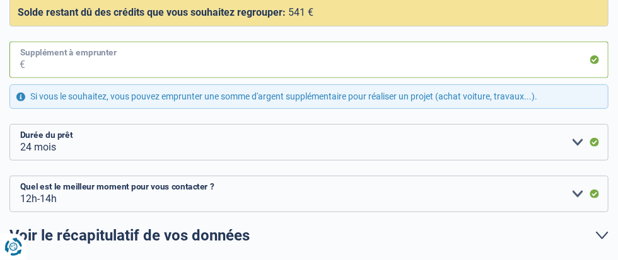
type input "7"
select select "household"
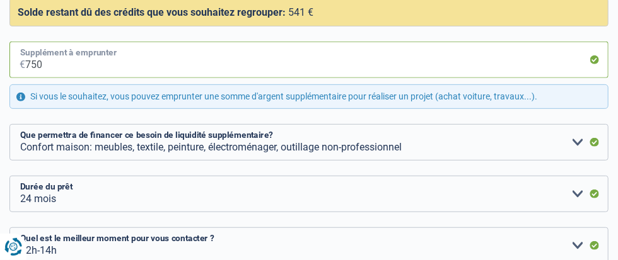
type input "7.500"
select select "48"
type input "7.500"
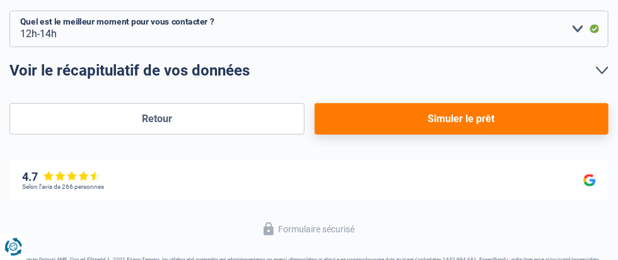
scroll to position [412, 0]
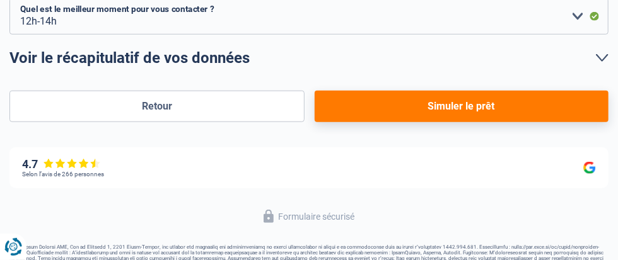
click at [314, 122] on button "Simuler le prêt" at bounding box center [461, 107] width 294 height 32
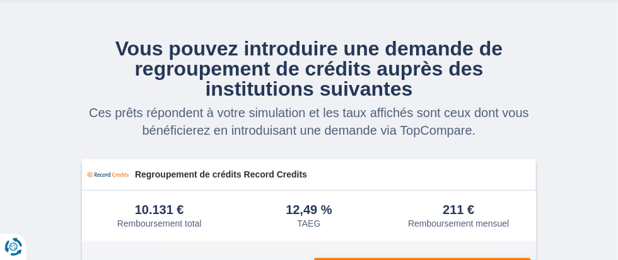
scroll to position [137, 0]
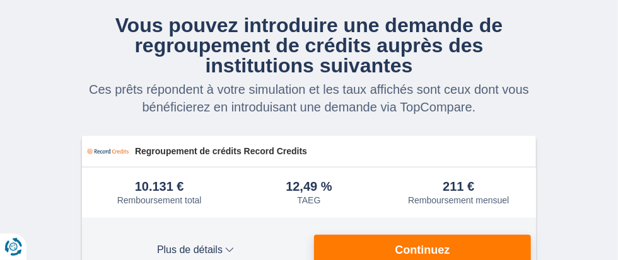
click at [0, 0] on span "Plus de détails" at bounding box center [0, 0] width 0 height 0
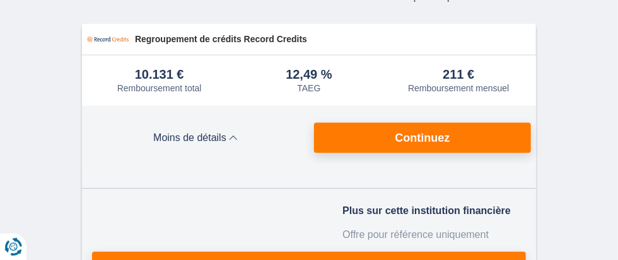
scroll to position [252, 0]
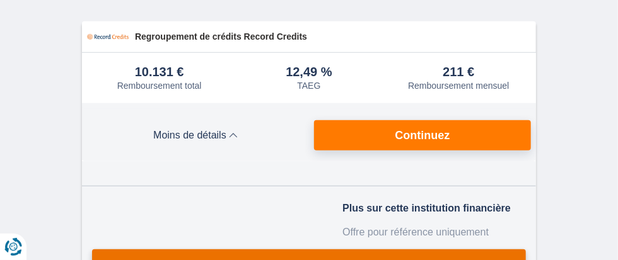
click at [336, 259] on span "Continuez" at bounding box center [309, 264] width 55 height 11
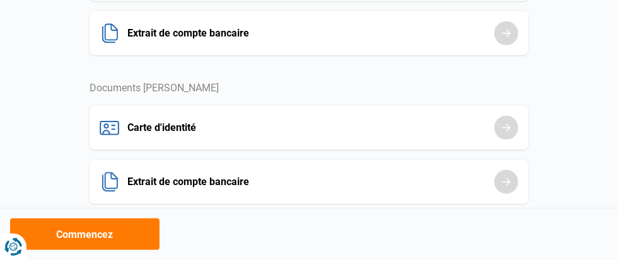
scroll to position [260, 0]
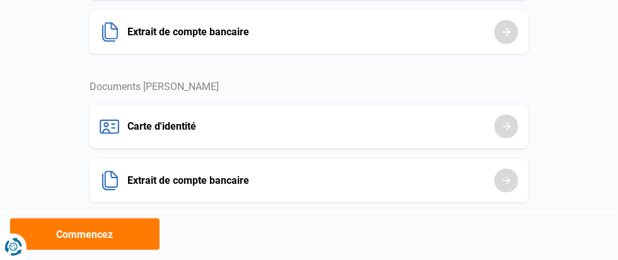
click at [617, 174] on html "Vous avez le contrôle de vos données Nous utilisons des cookies, tout comme nos…" at bounding box center [309, 71] width 618 height 663
click at [0, 0] on button "Commencez" at bounding box center [0, 0] width 0 height 0
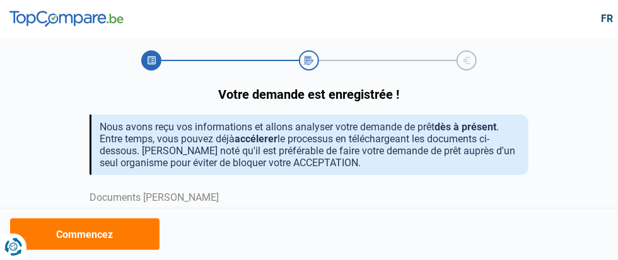
click at [0, 0] on div at bounding box center [0, 0] width 0 height 0
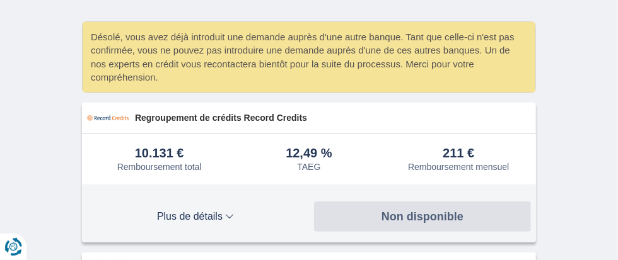
drag, startPoint x: 29, startPoint y: 191, endPoint x: 28, endPoint y: 198, distance: 7.7
click at [0, 0] on input "checkbox" at bounding box center [0, 0] width 0 height 0
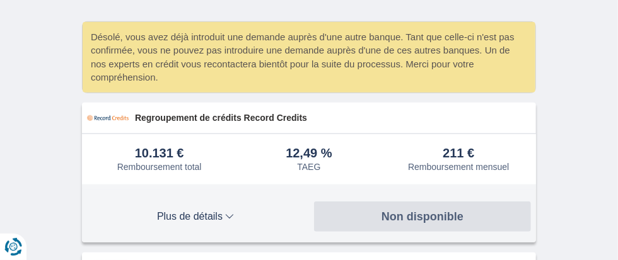
click at [0, 0] on input "checkbox" at bounding box center [0, 0] width 0 height 0
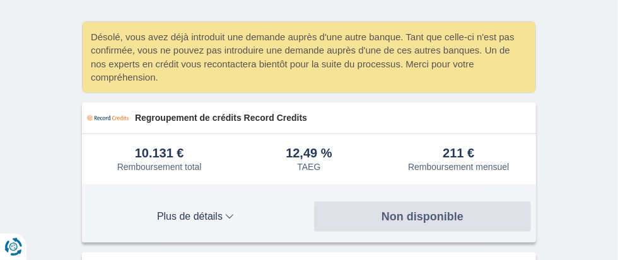
click at [0, 0] on input "checkbox" at bounding box center [0, 0] width 0 height 0
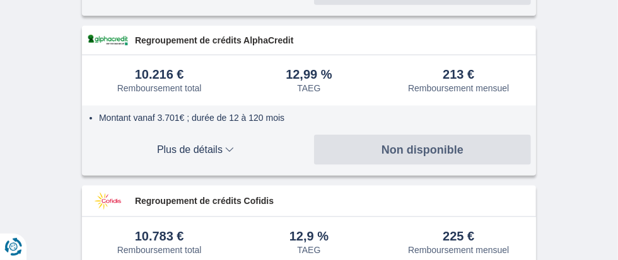
scroll to position [481, 0]
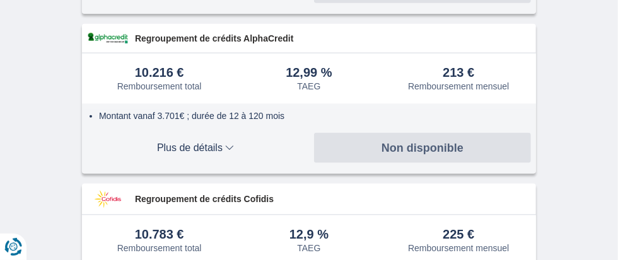
click at [0, 0] on span "Plus de détails" at bounding box center [0, 0] width 0 height 0
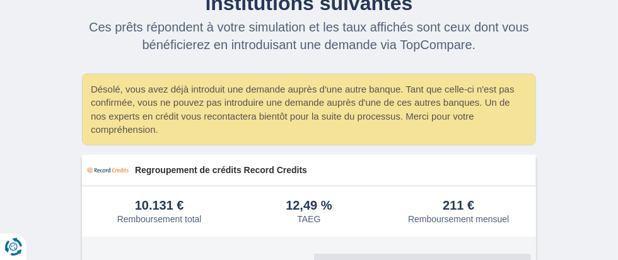
scroll to position [0, 0]
